Goal: Check status: Check status

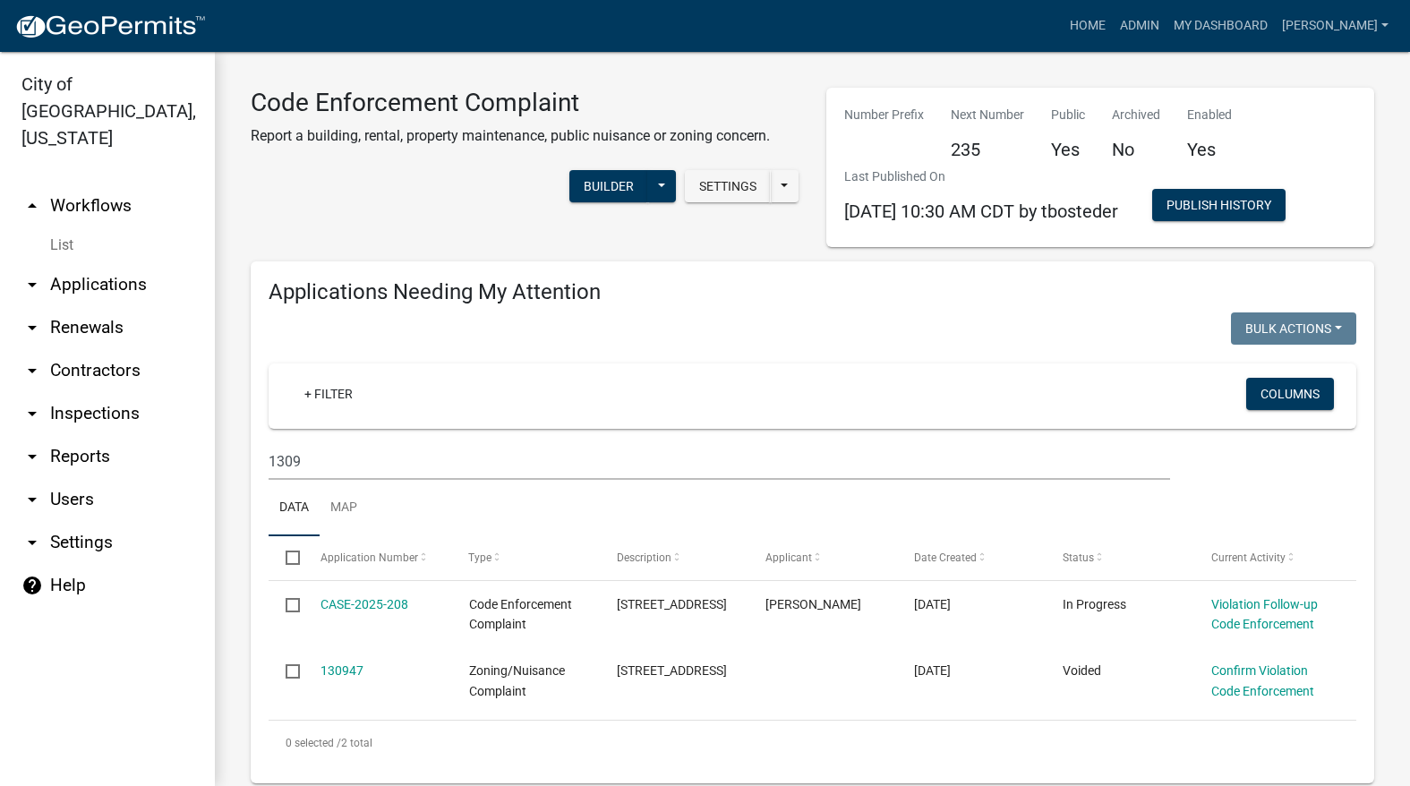
scroll to position [269, 0]
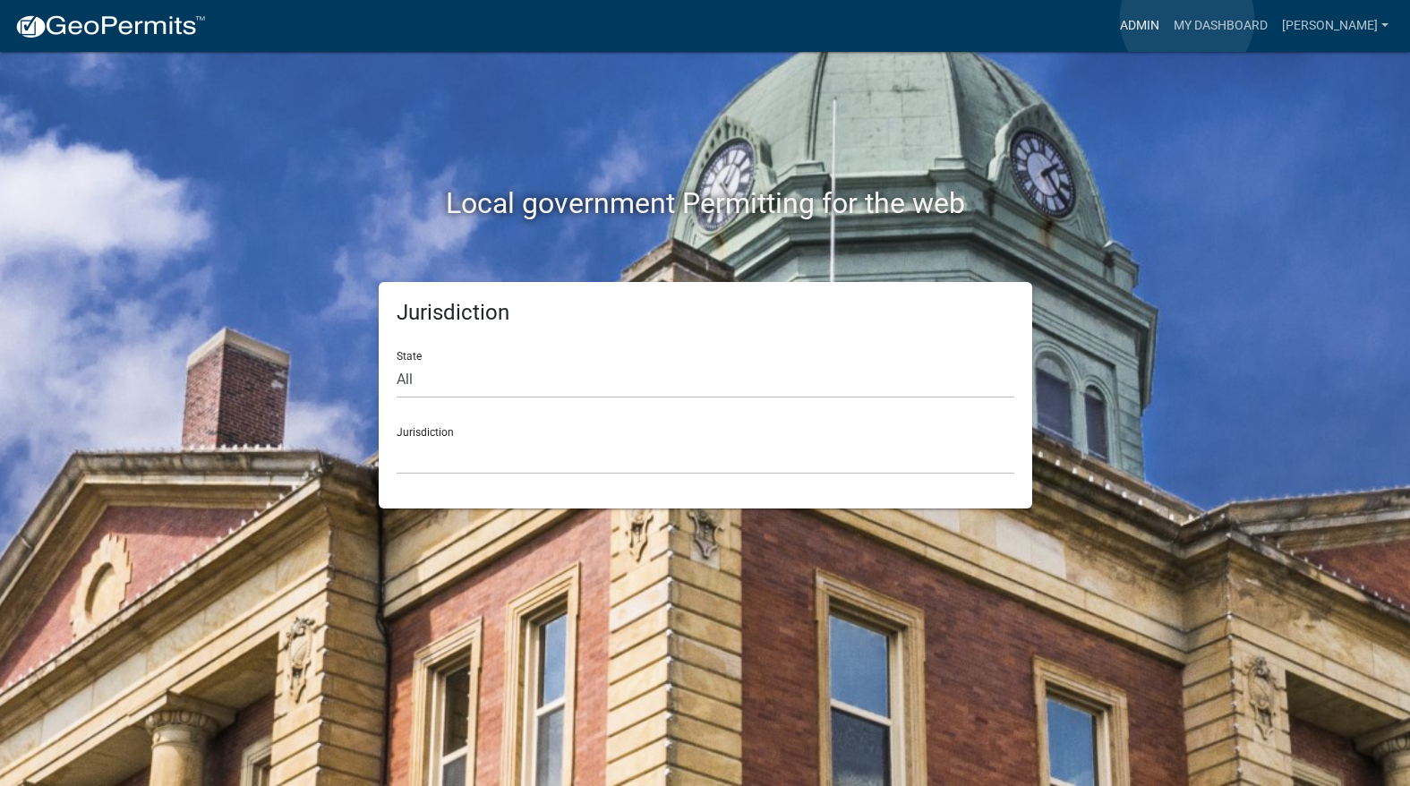
click at [1167, 19] on link "Admin" at bounding box center [1140, 26] width 54 height 34
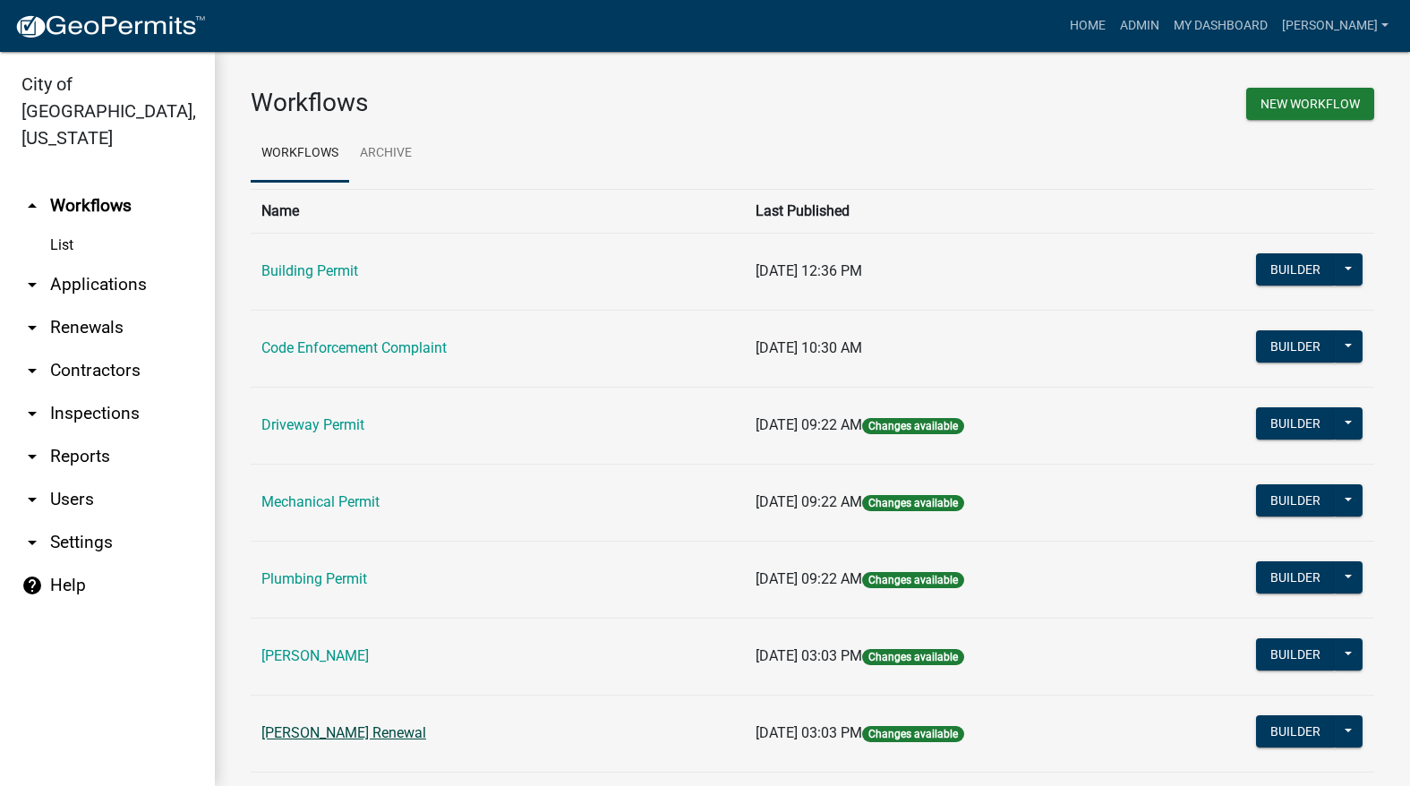
click at [407, 728] on link "[PERSON_NAME] Renewal" at bounding box center [343, 732] width 165 height 17
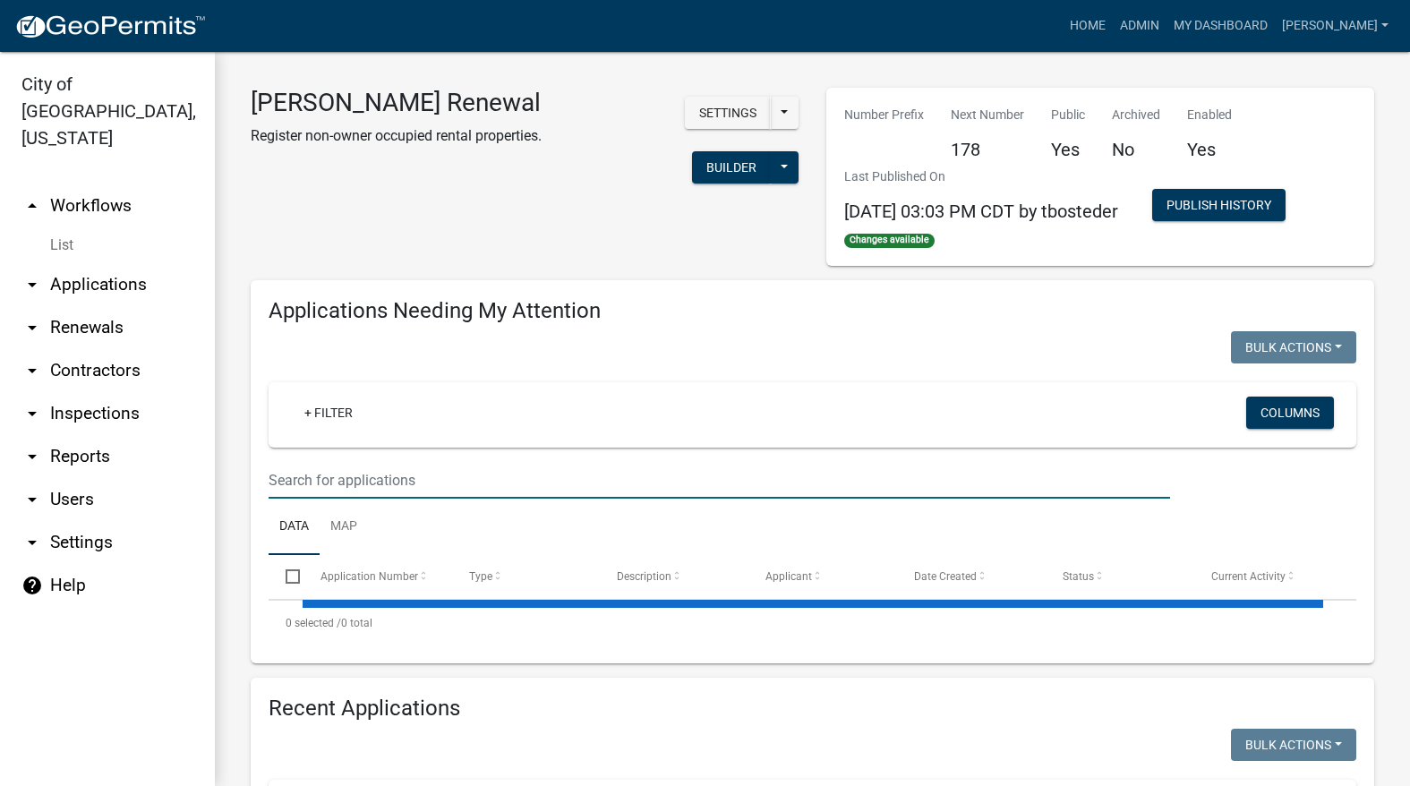
click at [339, 470] on input "text" at bounding box center [720, 480] width 902 height 37
select select "3: 100"
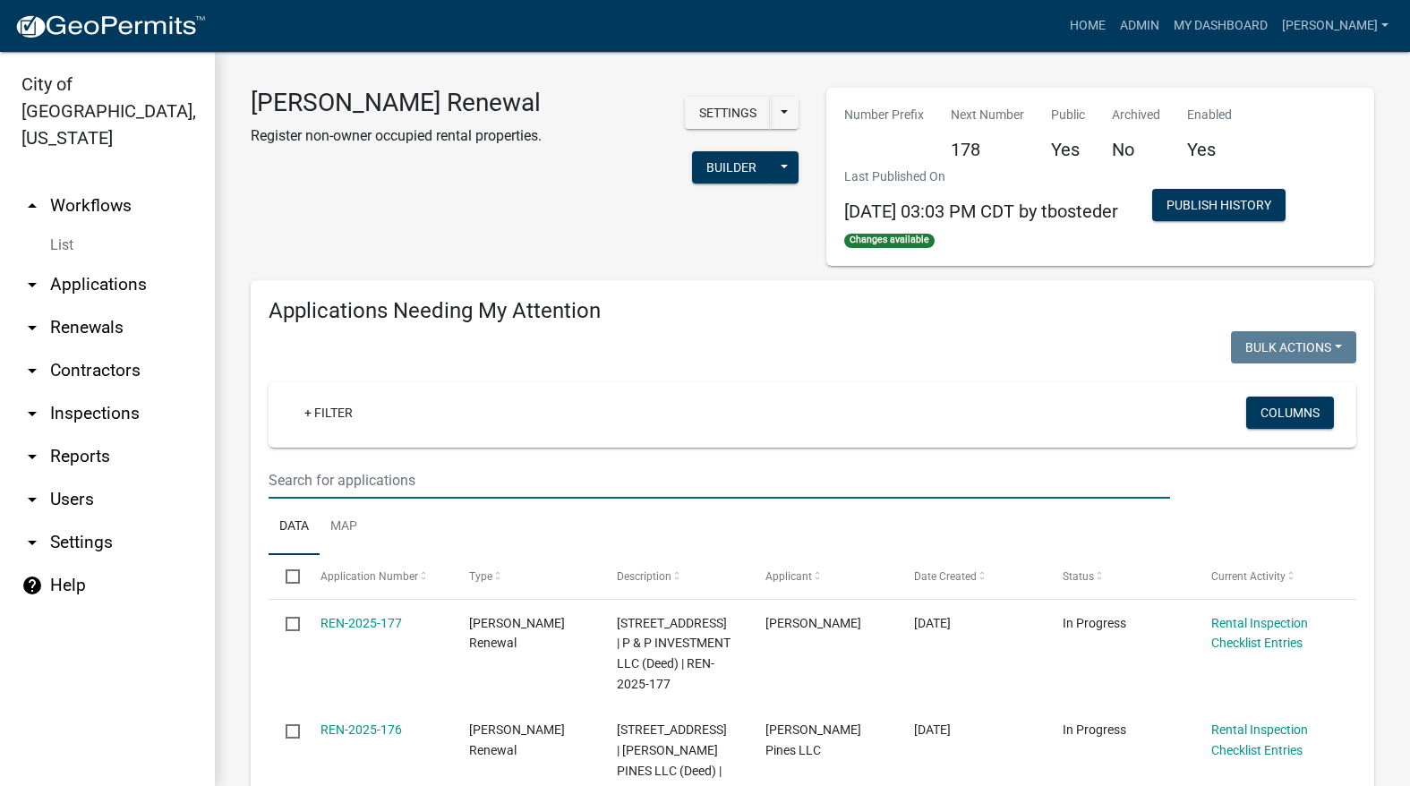
select select "3: 100"
type input "306"
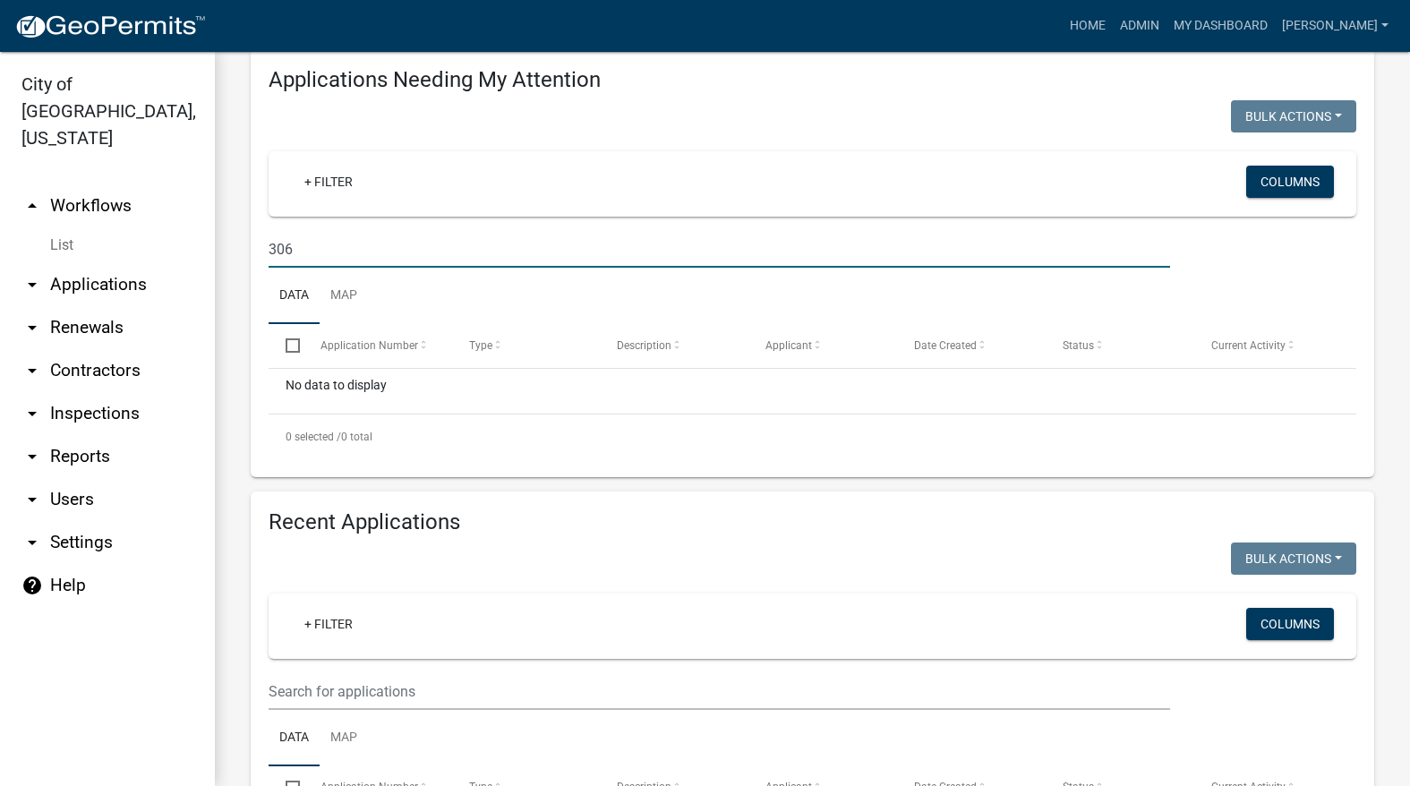
scroll to position [358, 0]
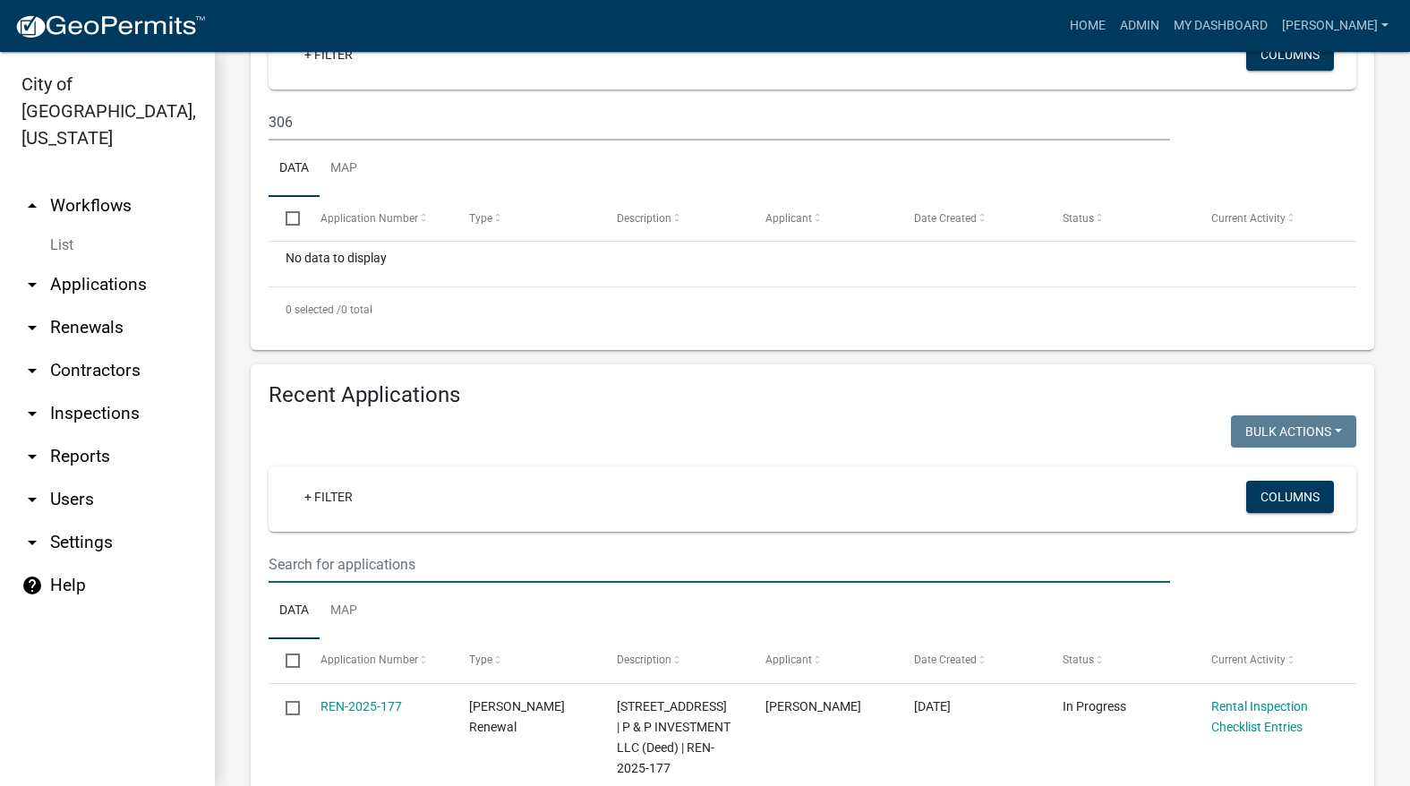
click at [433, 555] on input "text" at bounding box center [720, 564] width 902 height 37
type input "306"
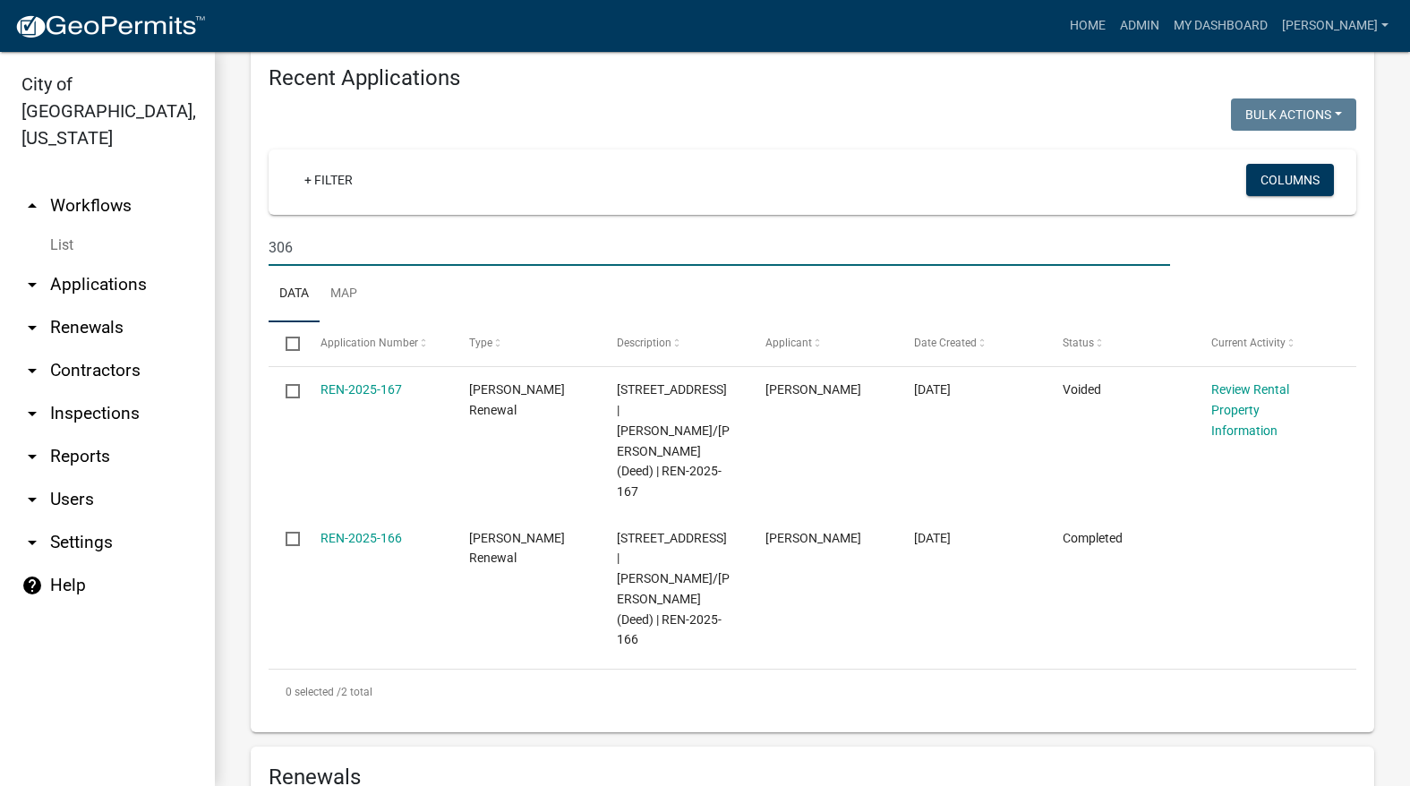
scroll to position [716, 0]
